Goal: Navigation & Orientation: Understand site structure

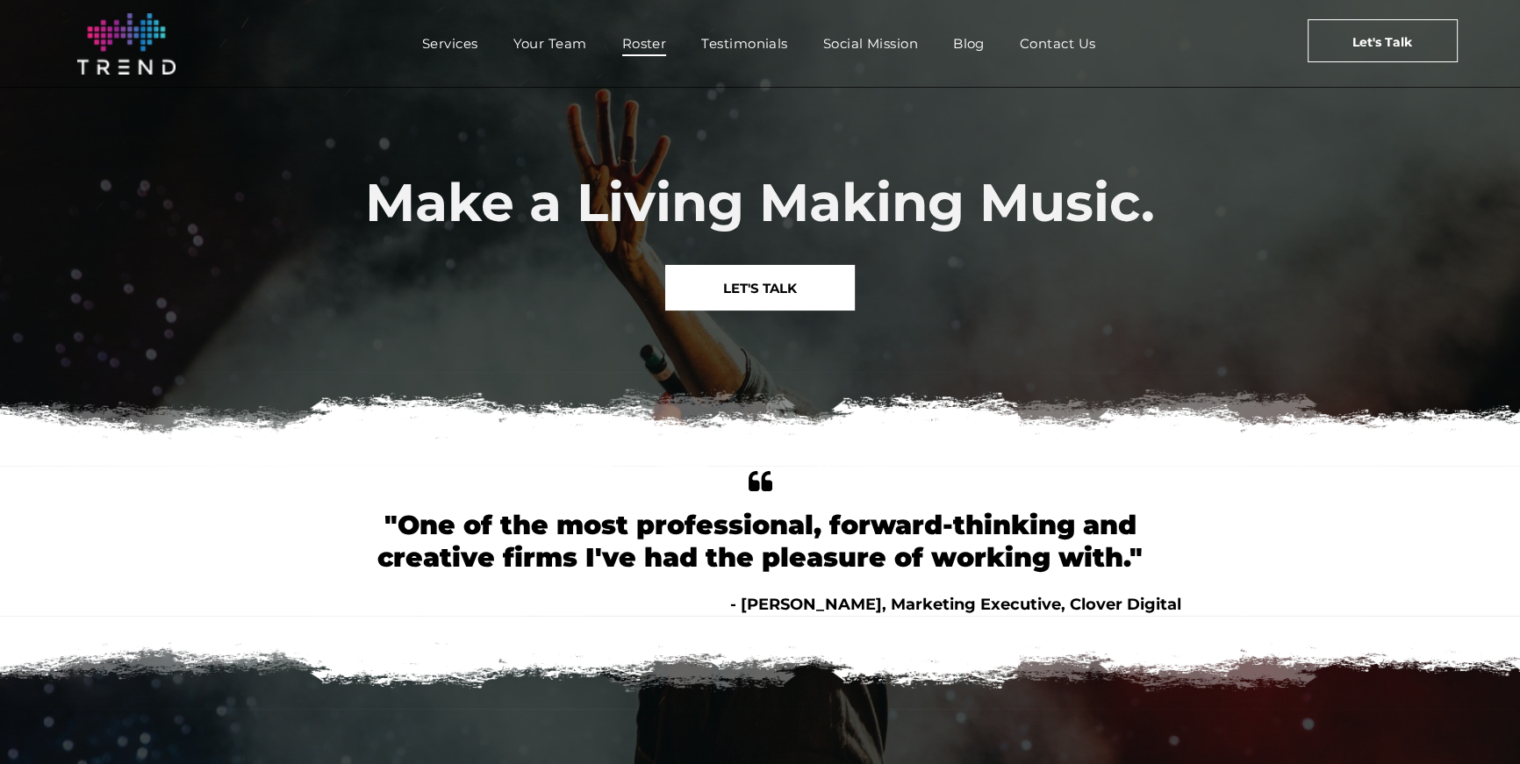
click at [625, 39] on span "Roster" at bounding box center [644, 43] width 45 height 25
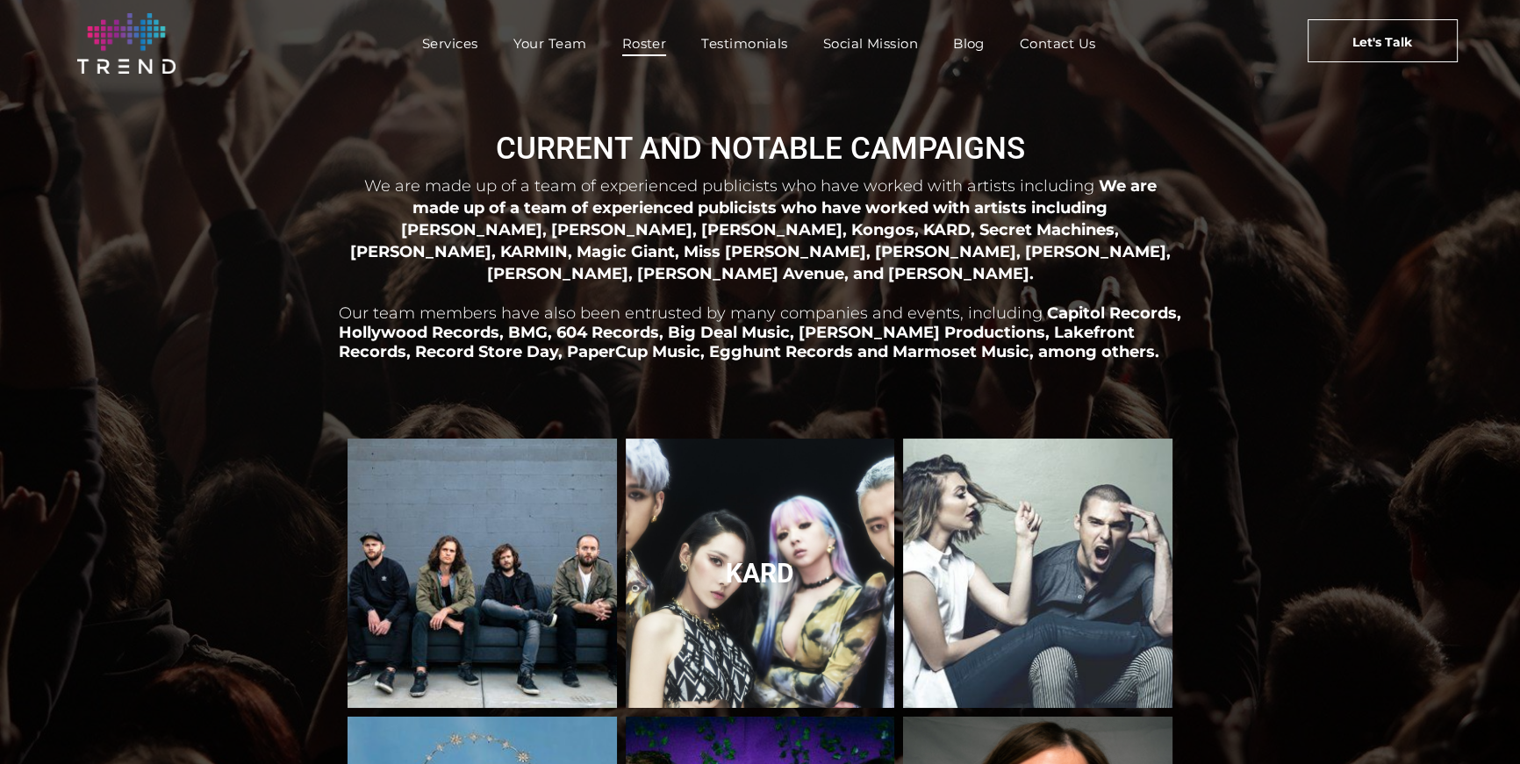
click at [726, 524] on link "KARD" at bounding box center [759, 573] width 285 height 285
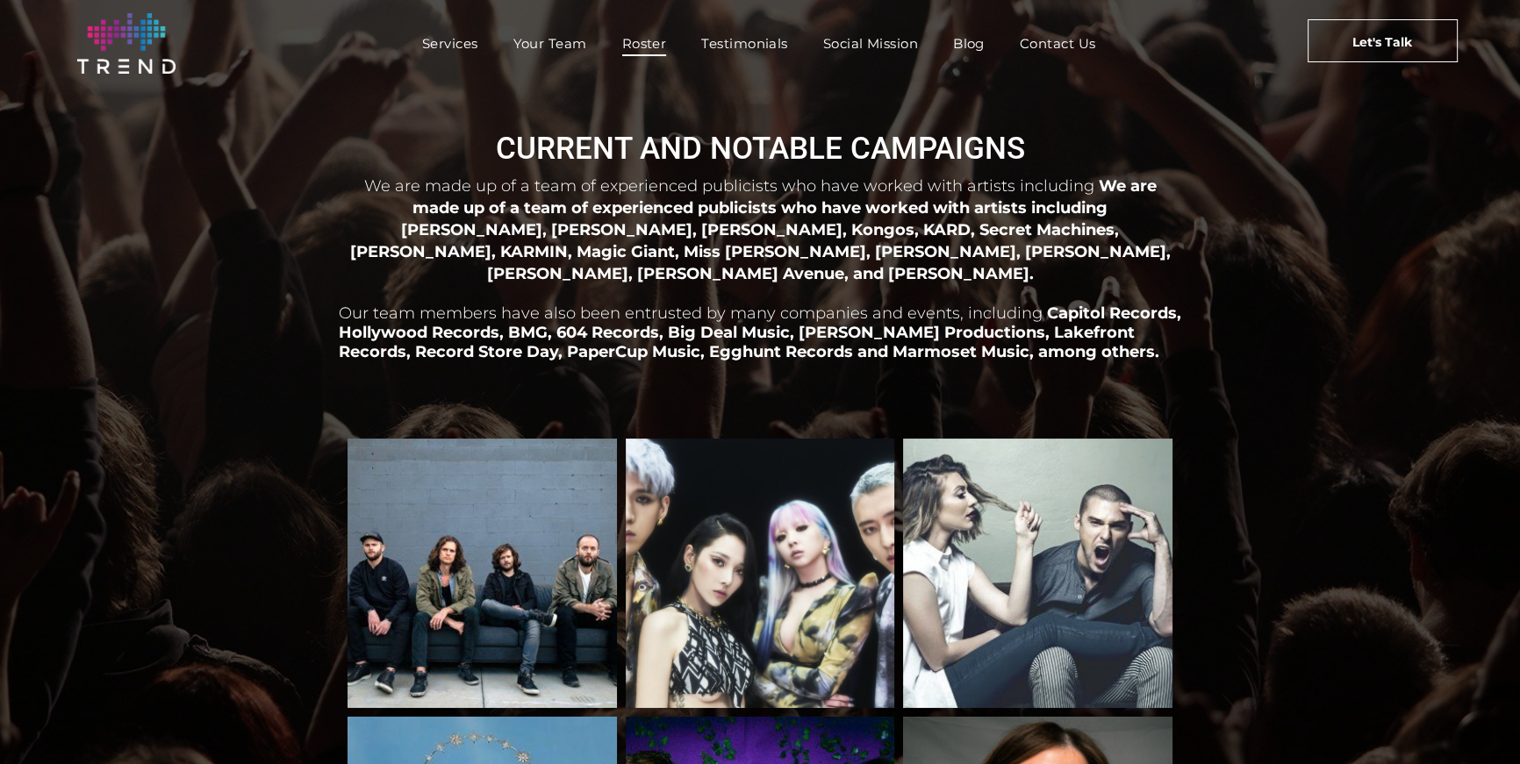
click at [655, 182] on span "We are made up of a team of experienced publicists who have worked with artists…" at bounding box center [729, 185] width 730 height 19
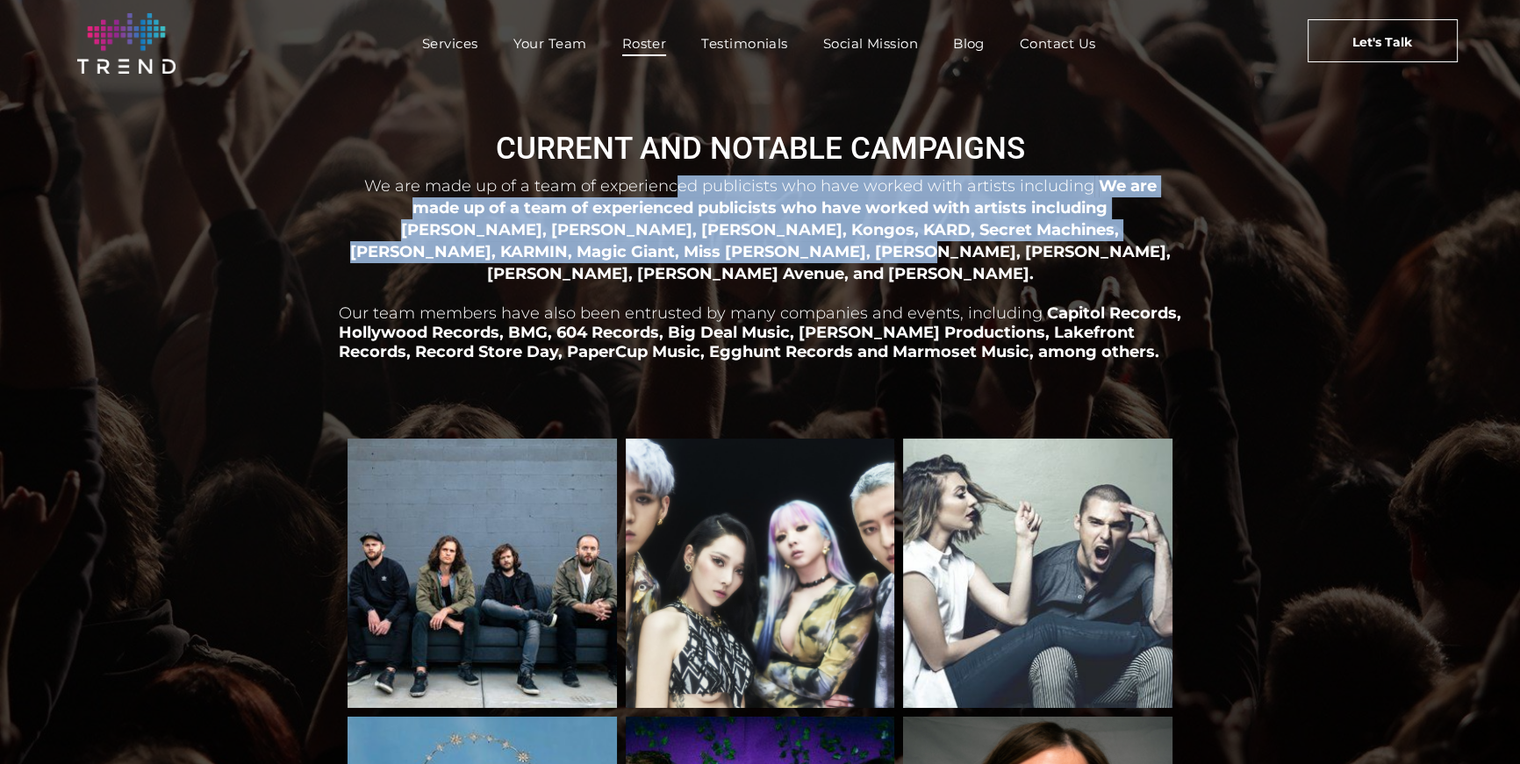
drag, startPoint x: 655, startPoint y: 183, endPoint x: 652, endPoint y: 259, distance: 75.5
click at [652, 259] on p "We are made up of a team of experienced publicists who have worked with artists…" at bounding box center [760, 229] width 842 height 109
click at [652, 259] on span "We are made up of a team of experienced publicists who have worked with artists…" at bounding box center [760, 229] width 820 height 106
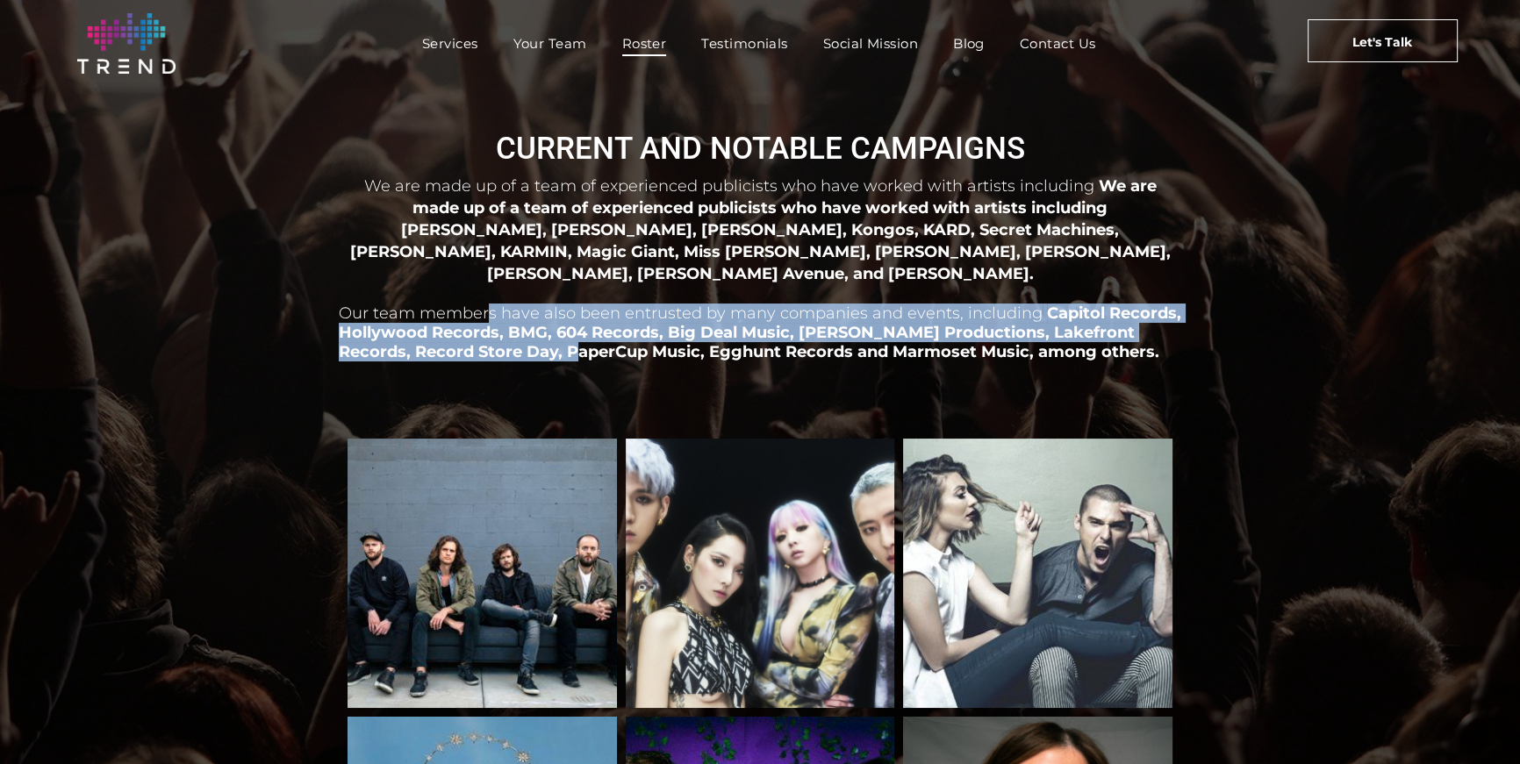
drag, startPoint x: 486, startPoint y: 285, endPoint x: 506, endPoint y: 332, distance: 50.7
click at [506, 332] on p "Our team members have also been entrusted by many companies and events, includi…" at bounding box center [760, 322] width 842 height 77
click at [506, 332] on span "Capitol Records, Hollywood Records, BMG, 604 Records, Big Deal Music, Quincy Jo…" at bounding box center [760, 333] width 842 height 58
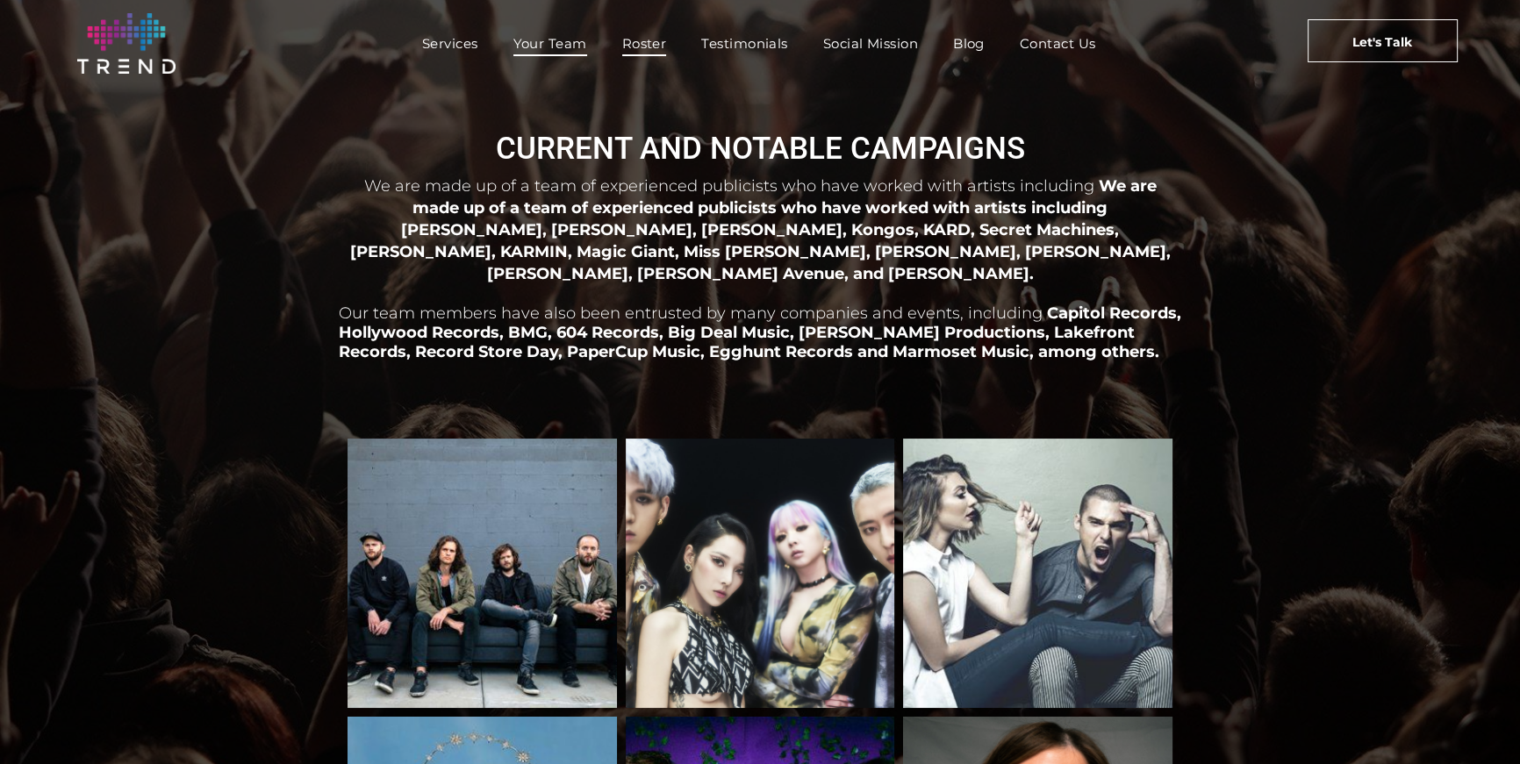
click at [581, 32] on span "Your Team" at bounding box center [550, 43] width 74 height 25
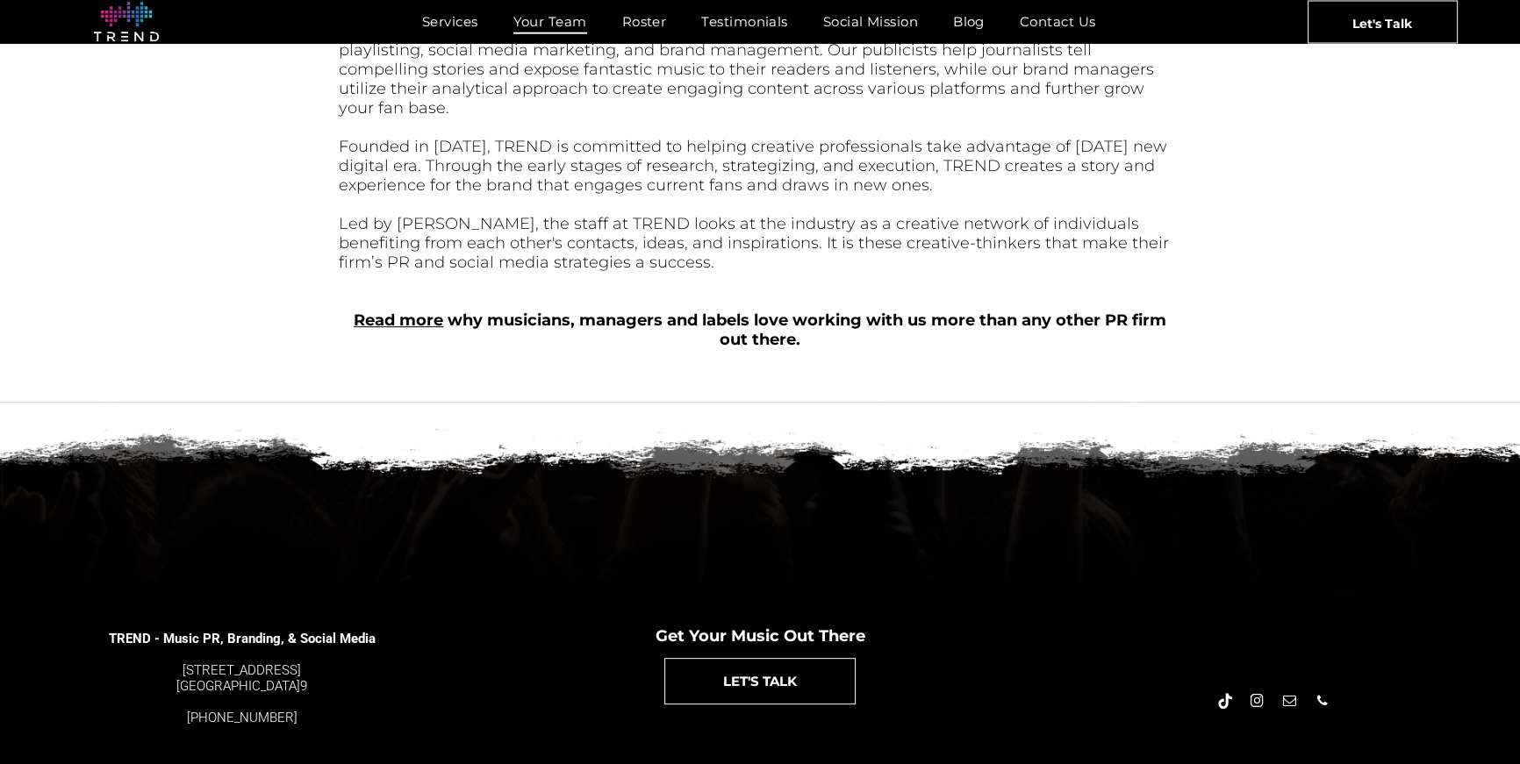
scroll to position [407, 0]
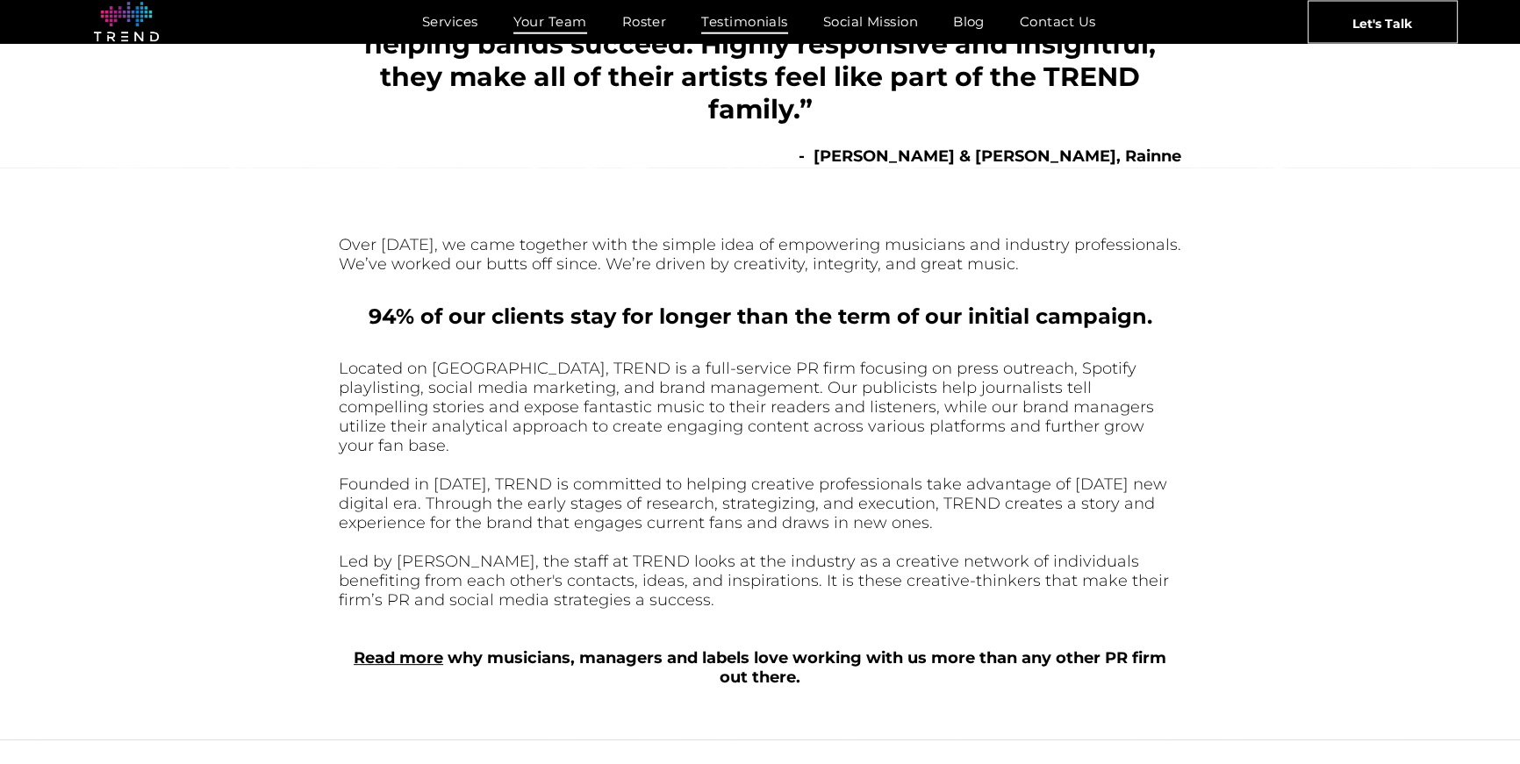
click at [747, 25] on span "Testimonials" at bounding box center [744, 21] width 86 height 25
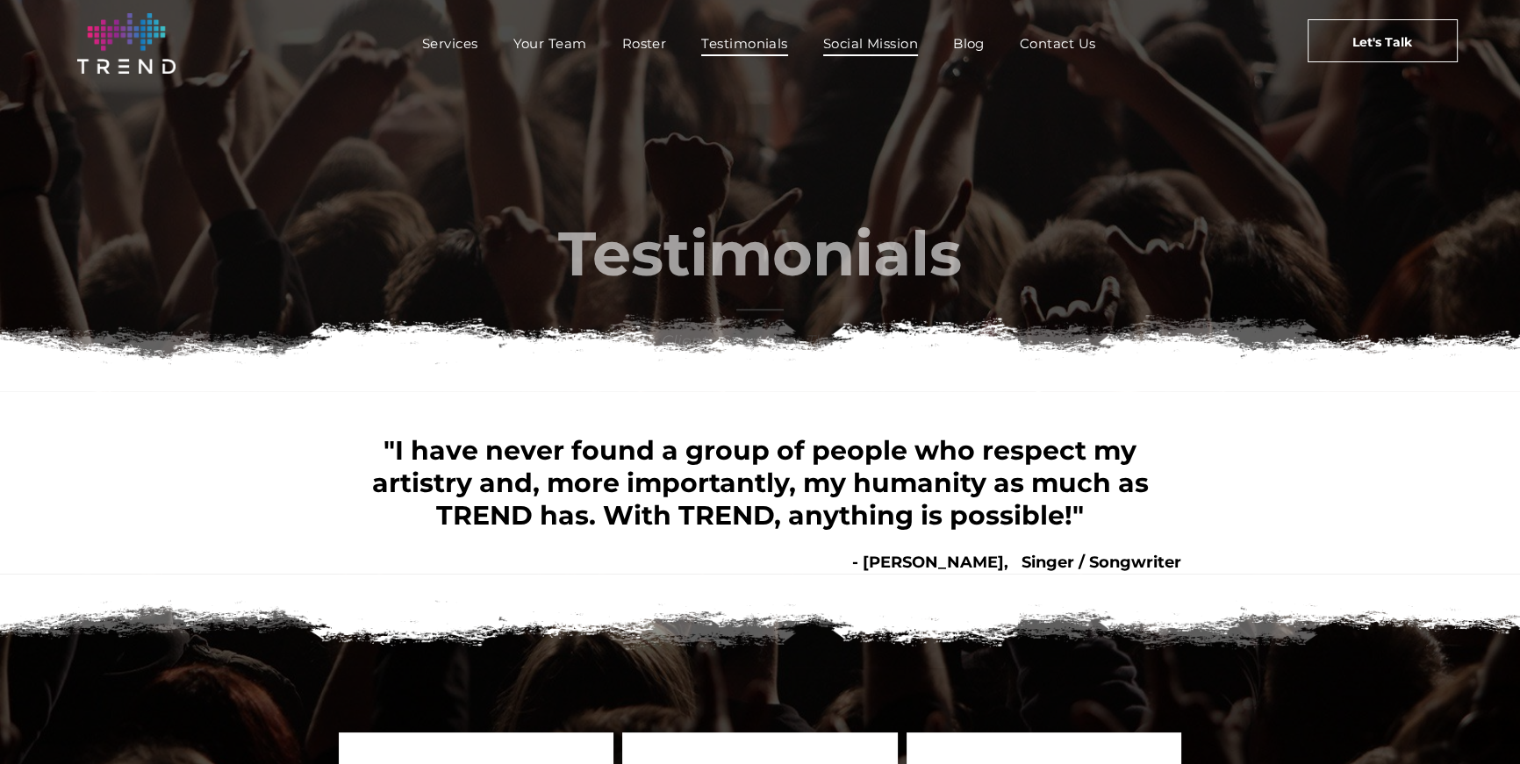
click at [912, 43] on span "Social Mission" at bounding box center [870, 43] width 95 height 25
